Goal: Complete application form: Complete application form

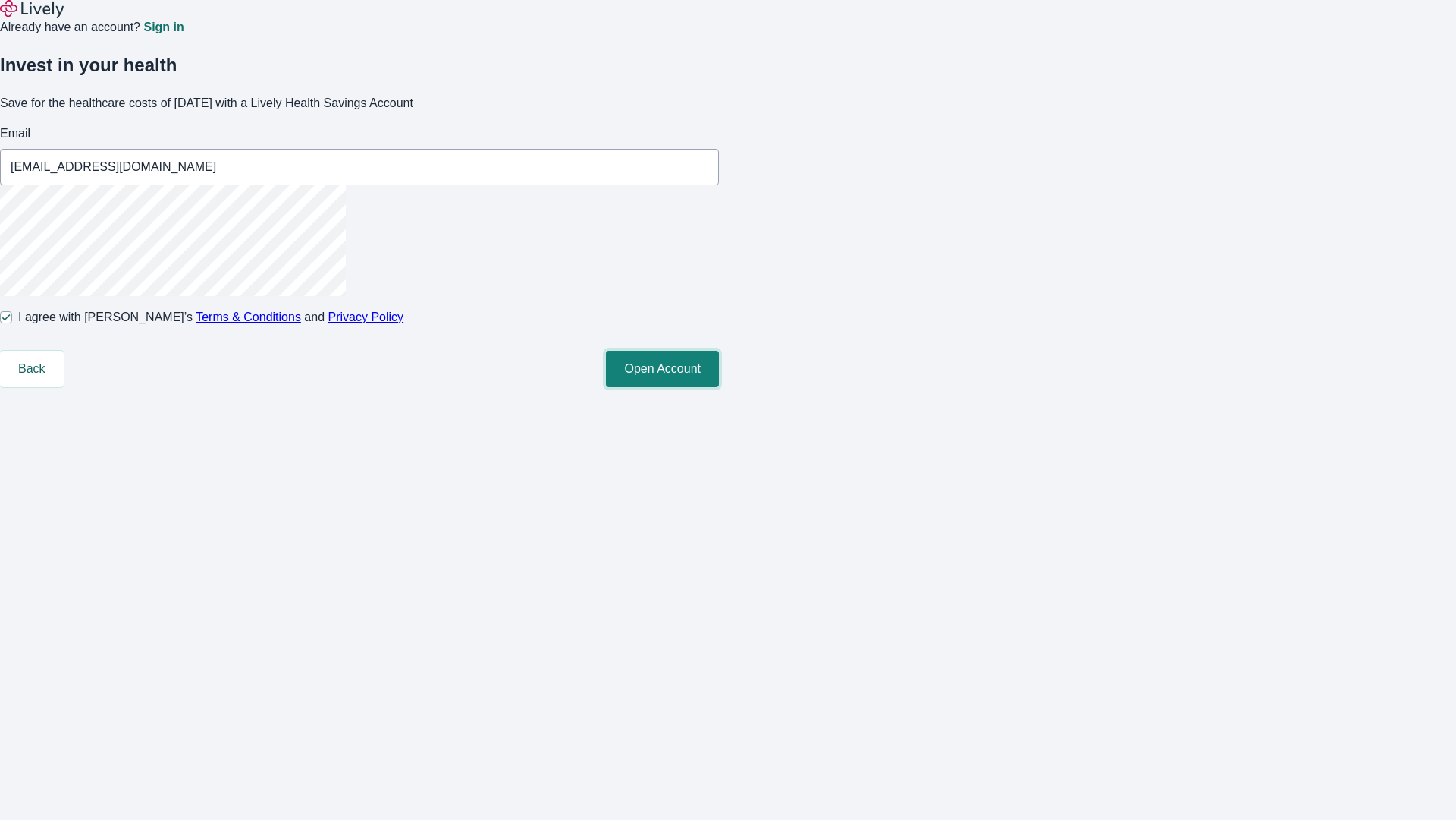
click at [719, 387] on button "Open Account" at bounding box center [662, 369] width 113 height 36
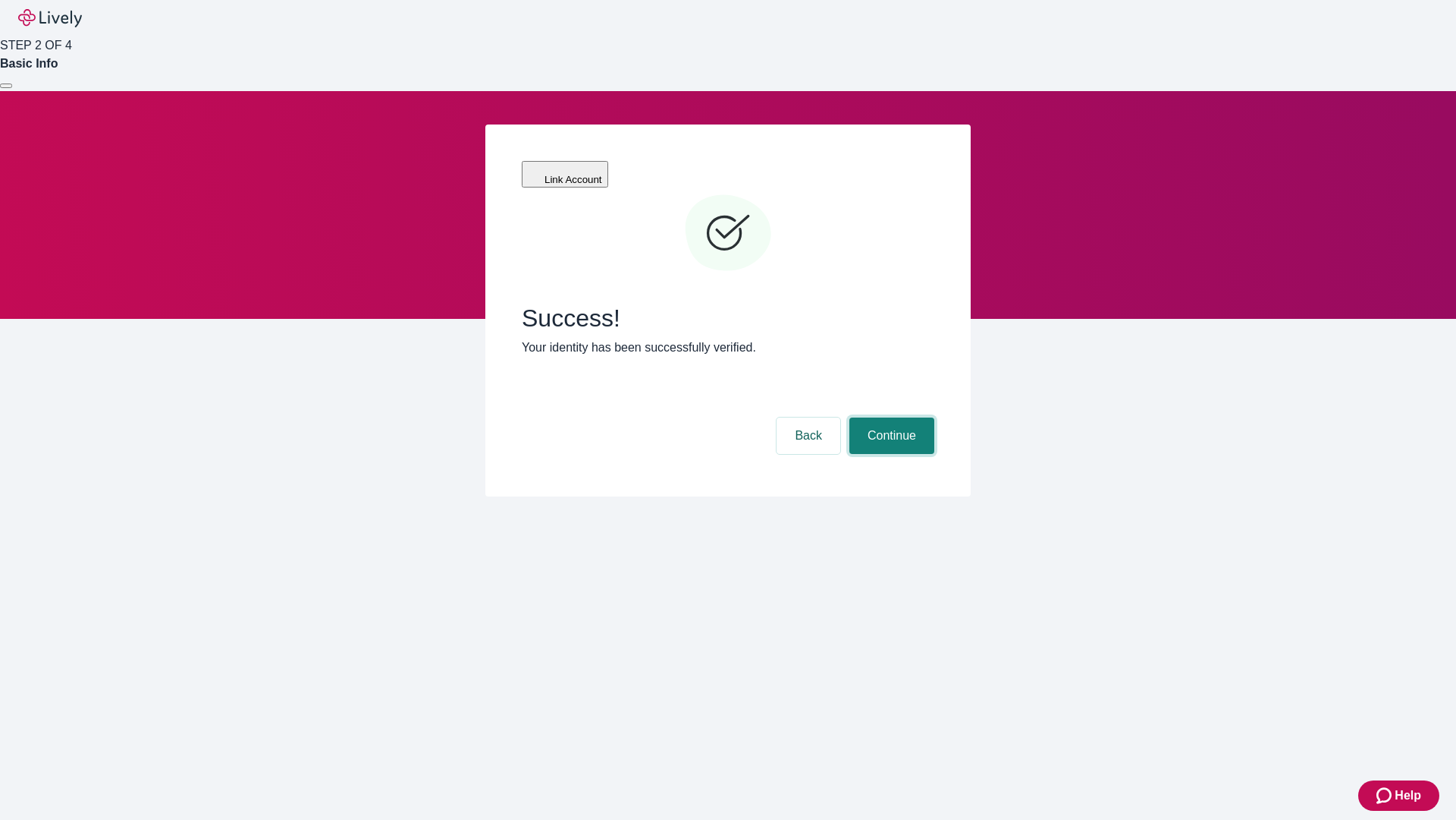
click at [890, 417] on button "Continue" at bounding box center [891, 436] width 85 height 36
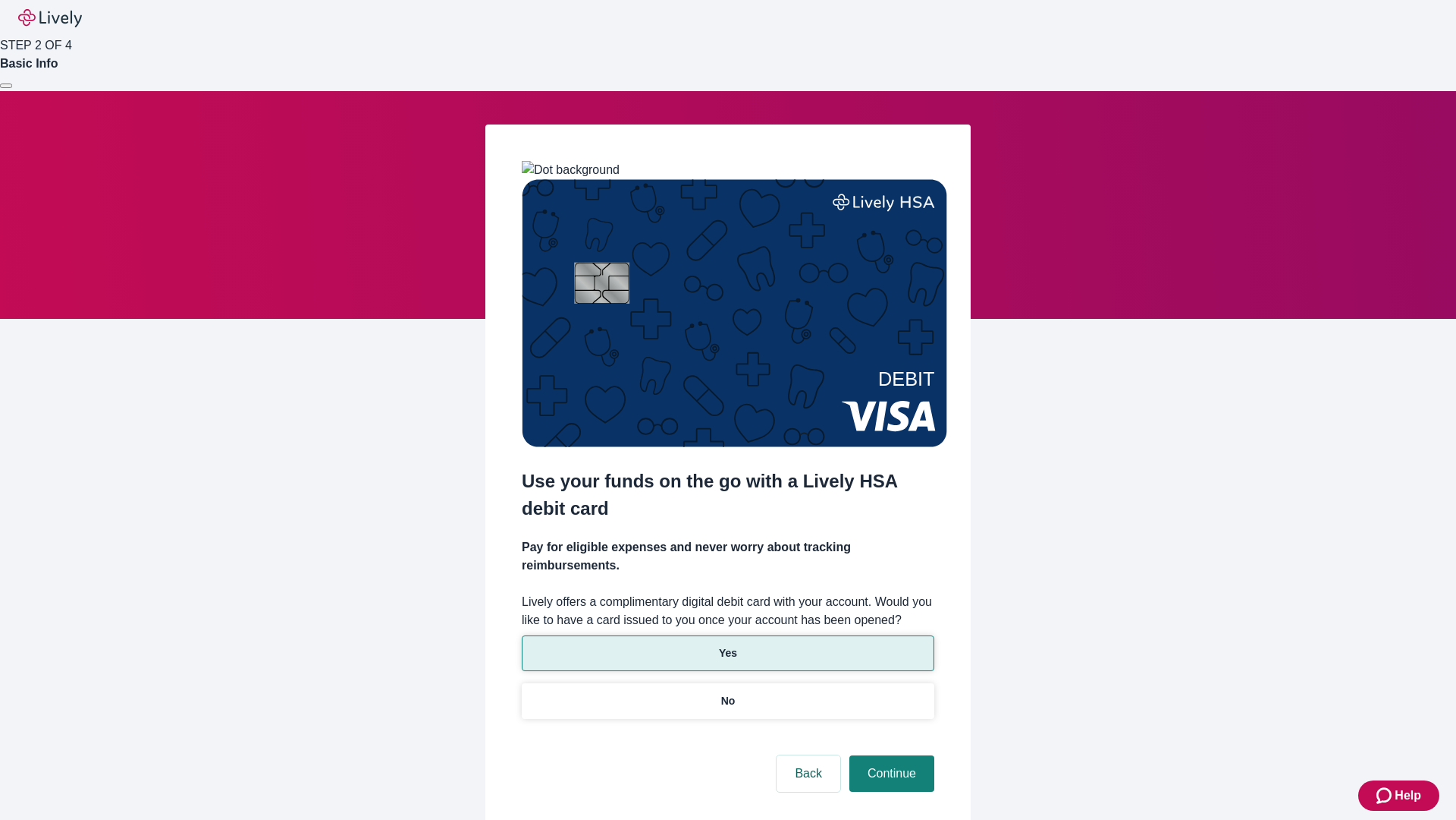
click at [727, 645] on p "Yes" at bounding box center [728, 653] width 18 height 16
click at [890, 755] on button "Continue" at bounding box center [891, 773] width 85 height 36
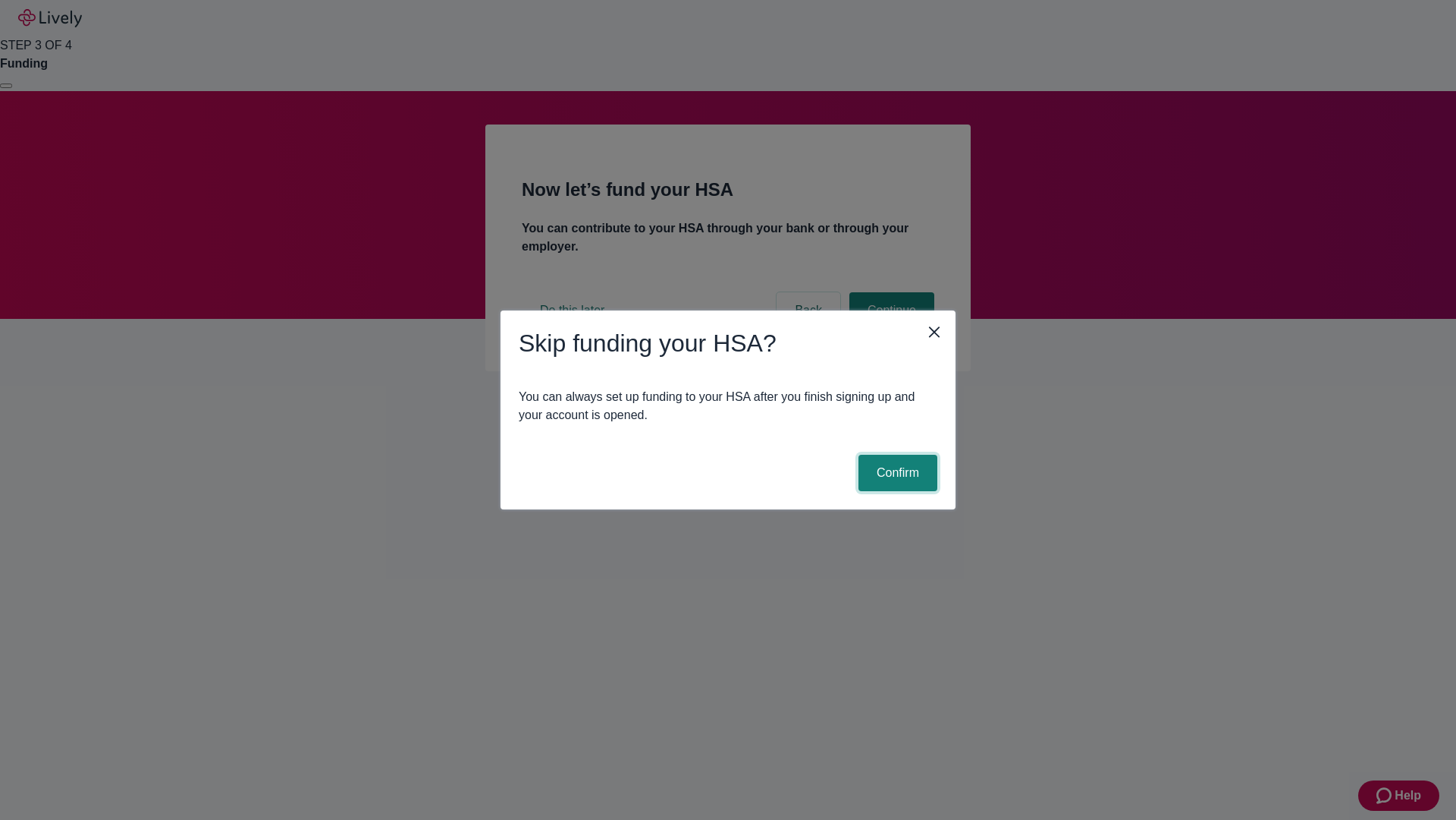
click at [895, 473] on button "Confirm" at bounding box center [898, 473] width 79 height 36
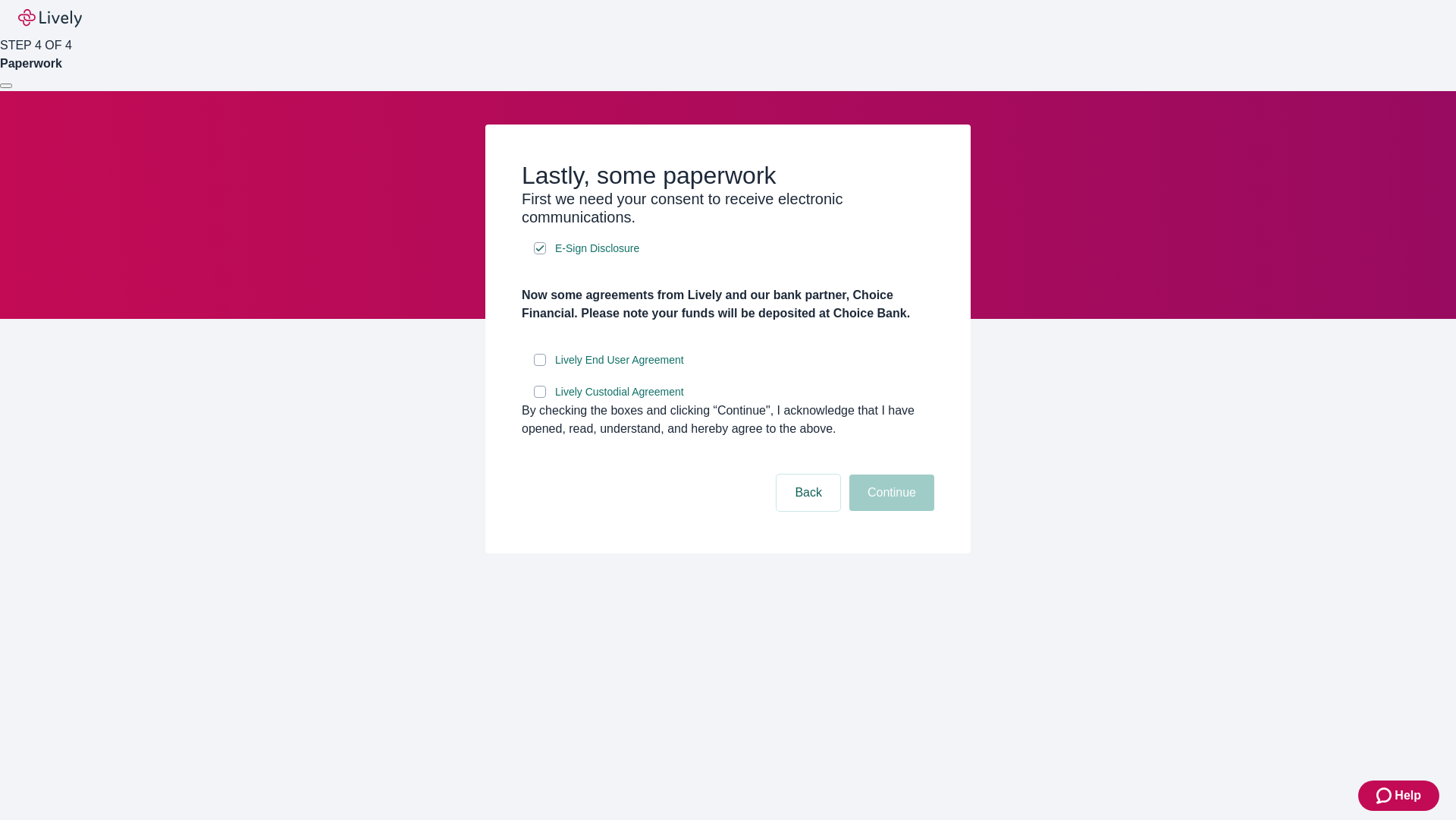
click at [540, 365] on input "Lively End User Agreement" at bounding box center [540, 360] width 12 height 12
checkbox input "true"
click at [540, 398] on input "Lively Custodial Agreement" at bounding box center [540, 391] width 12 height 12
checkbox input "true"
click at [890, 511] on button "Continue" at bounding box center [891, 492] width 85 height 36
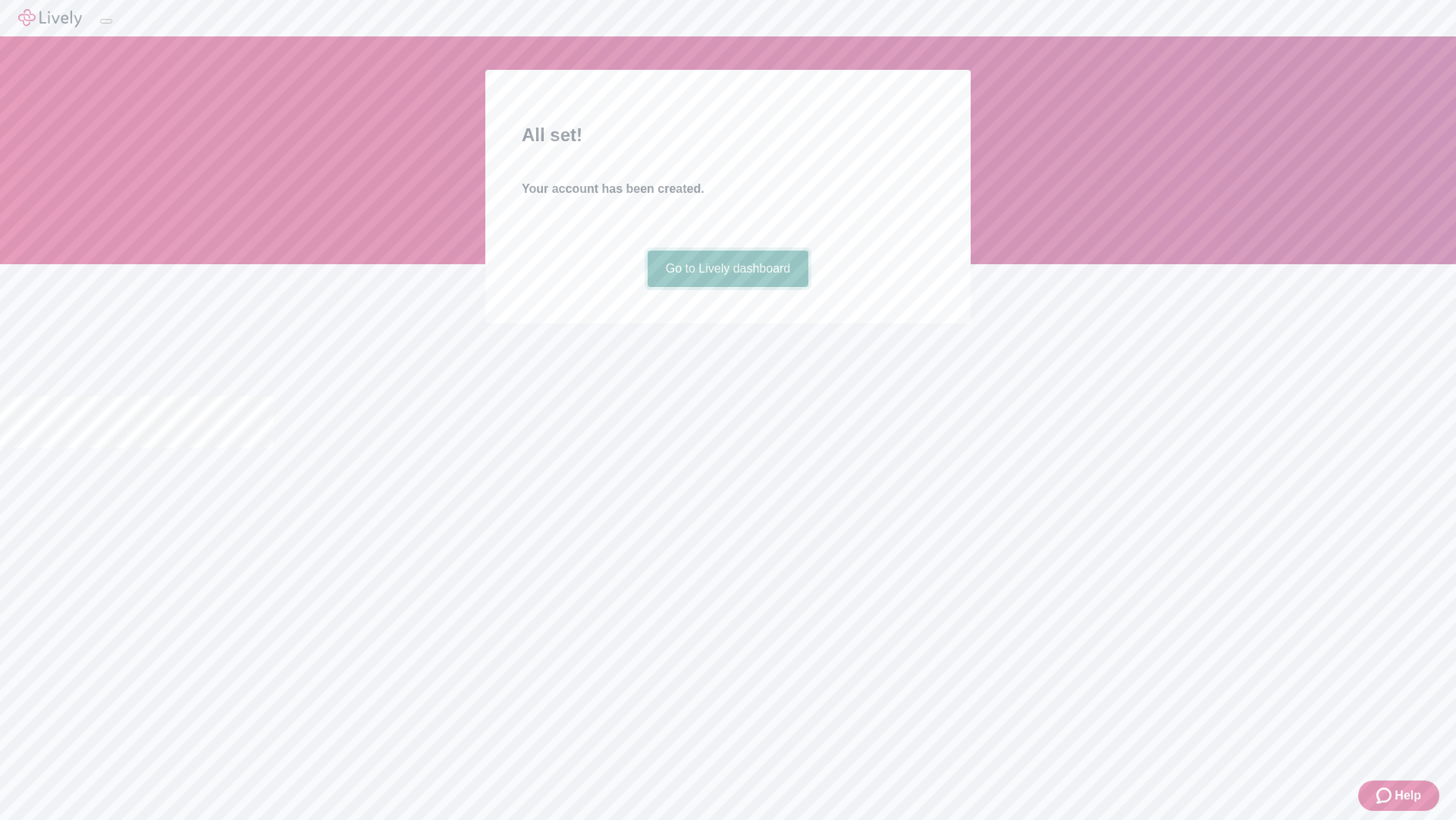
click at [727, 287] on link "Go to Lively dashboard" at bounding box center [729, 269] width 162 height 36
